Goal: Information Seeking & Learning: Learn about a topic

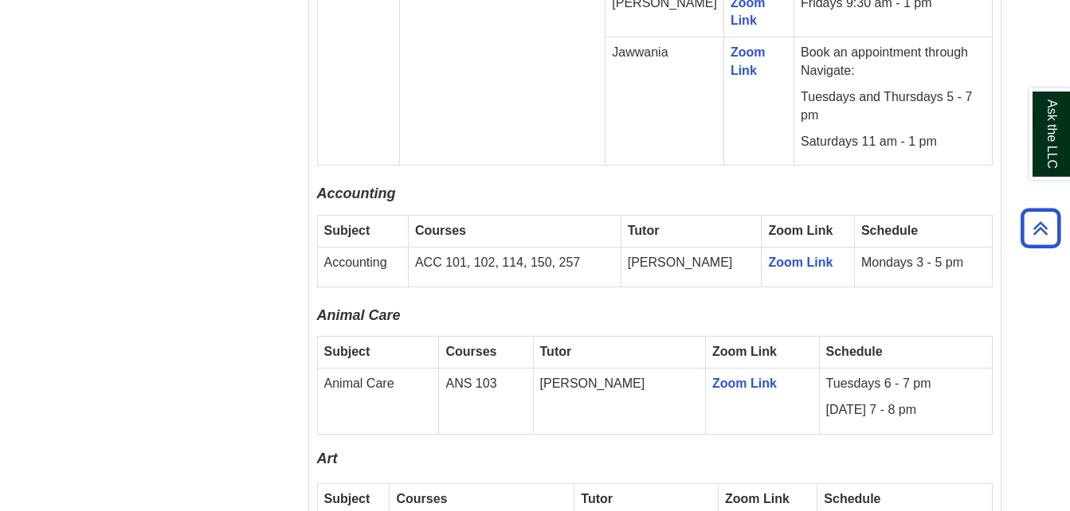
scroll to position [1354, 0]
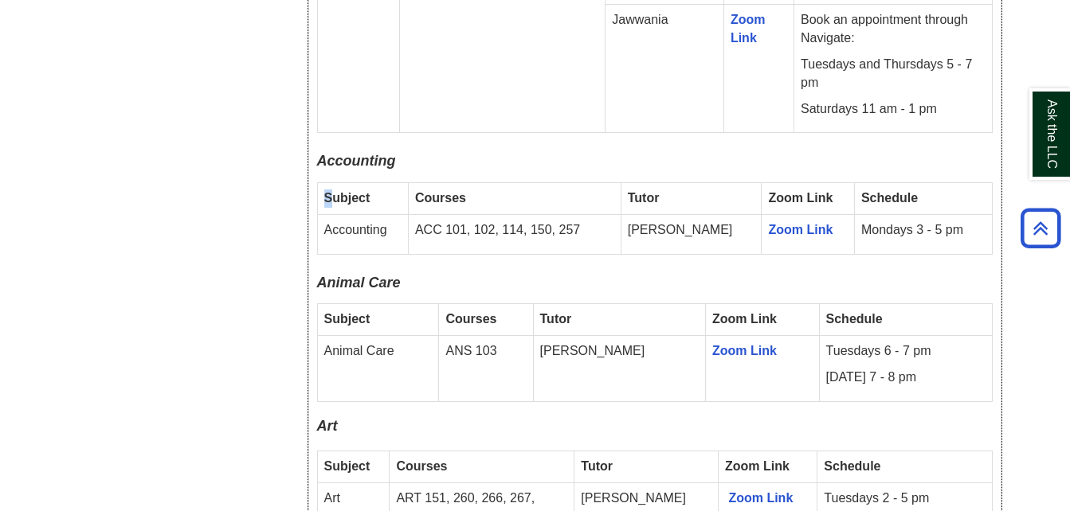
drag, startPoint x: 361, startPoint y: 171, endPoint x: 329, endPoint y: 199, distance: 42.3
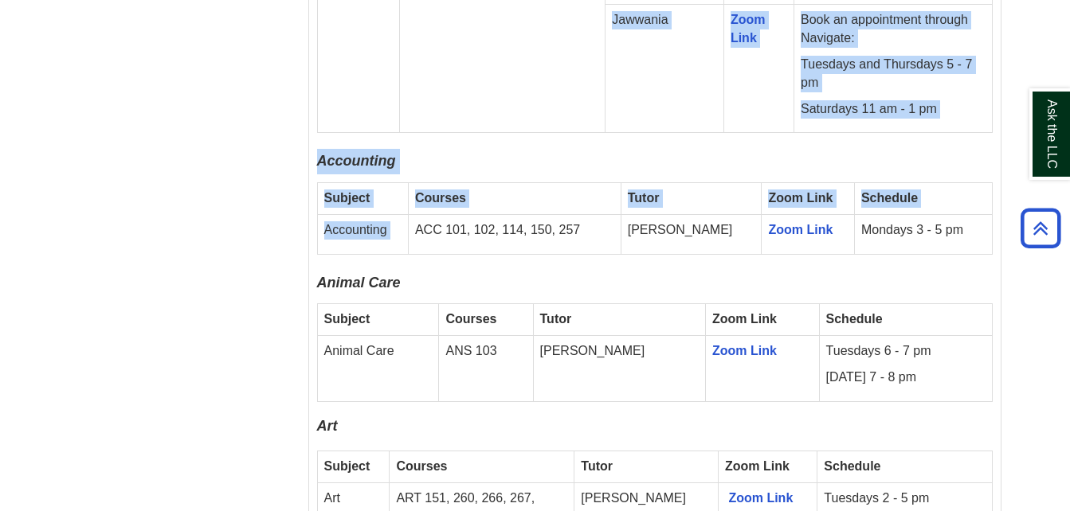
drag, startPoint x: 329, startPoint y: 199, endPoint x: 425, endPoint y: 205, distance: 95.8
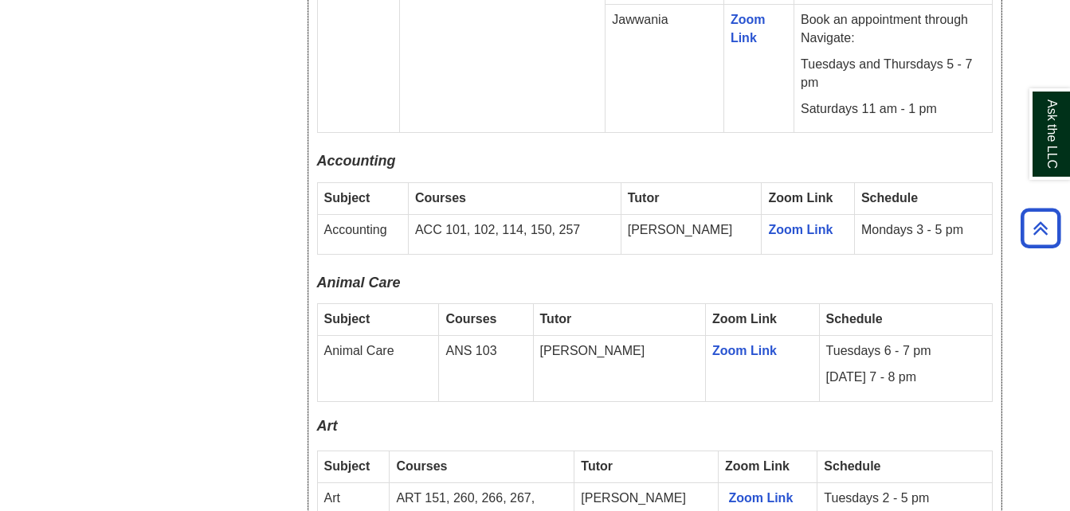
drag, startPoint x: 425, startPoint y: 205, endPoint x: 532, endPoint y: 82, distance: 163.1
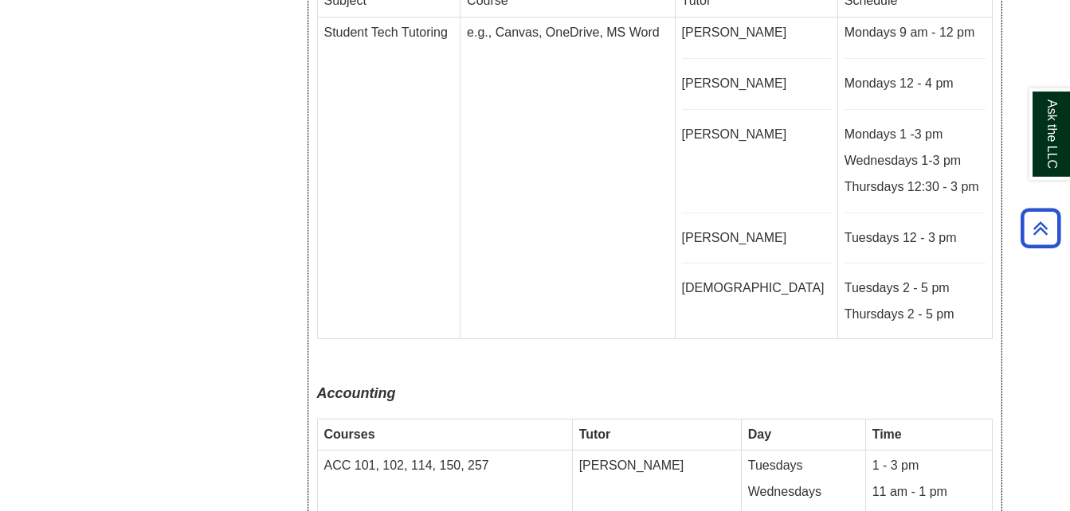
scroll to position [4381, 0]
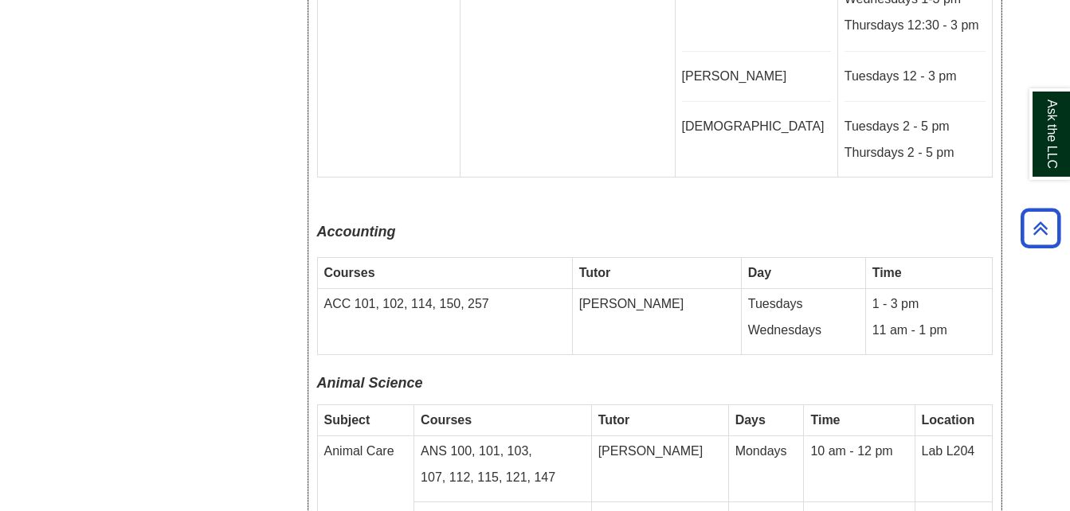
drag, startPoint x: 609, startPoint y: 277, endPoint x: 613, endPoint y: 165, distance: 112.4
drag, startPoint x: 613, startPoint y: 165, endPoint x: 533, endPoint y: 188, distance: 82.9
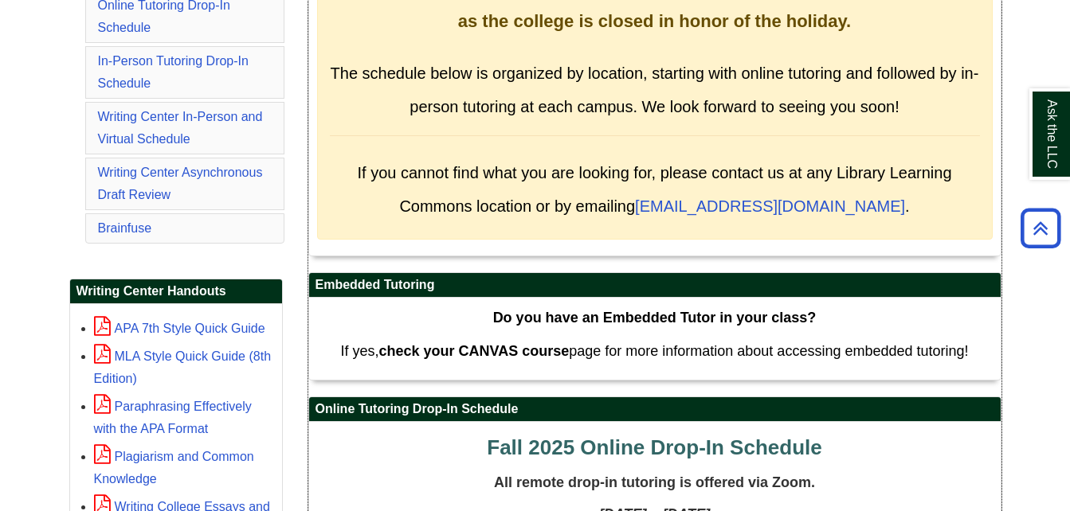
scroll to position [374, 0]
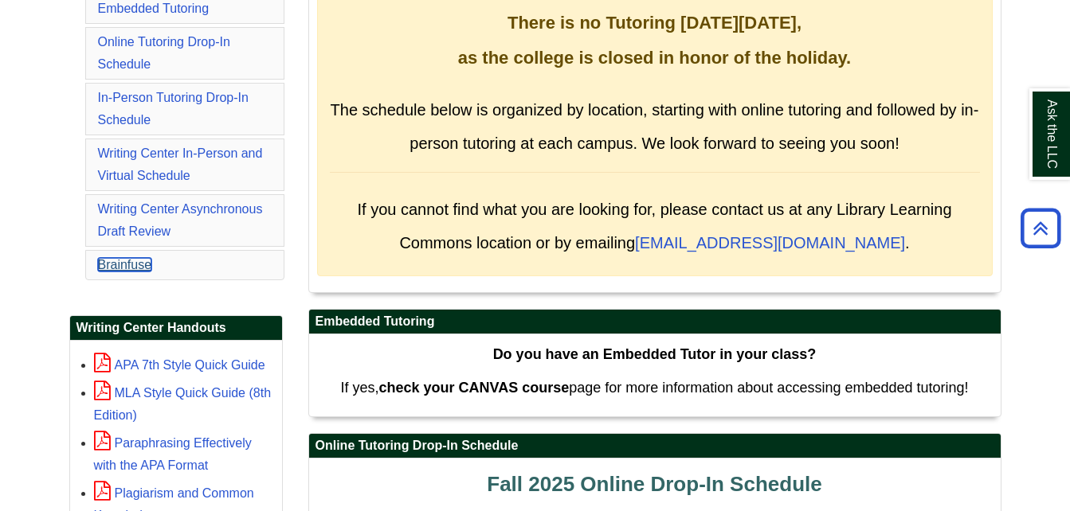
click at [142, 264] on link "Brainfuse" at bounding box center [125, 265] width 54 height 14
